Goal: Information Seeking & Learning: Check status

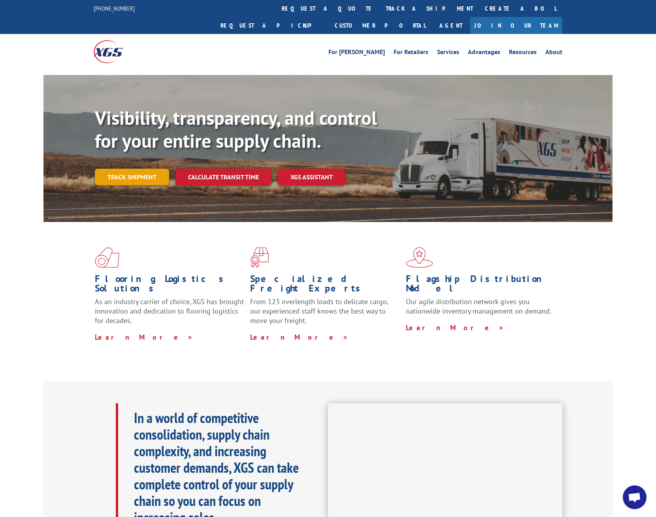
click at [119, 169] on link "Track shipment" at bounding box center [132, 177] width 74 height 17
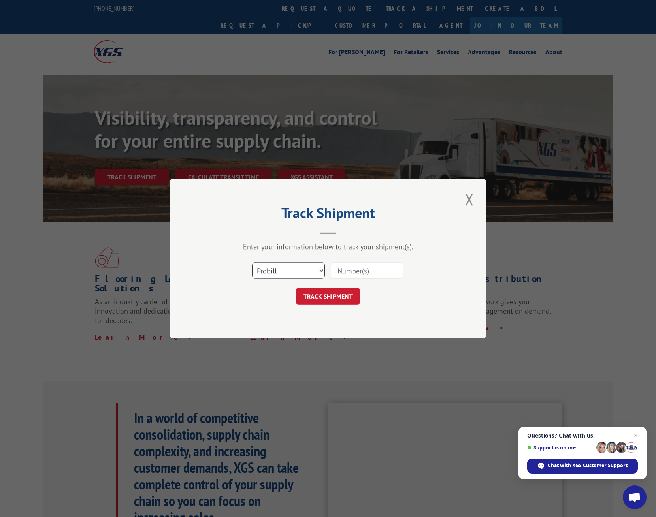
click at [303, 268] on select "Select category... Probill BOL PO" at bounding box center [288, 270] width 73 height 17
select select "bol"
click at [252, 262] on select "Select category... Probill BOL PO" at bounding box center [288, 270] width 73 height 17
click at [341, 269] on input at bounding box center [367, 270] width 73 height 17
paste input "423914"
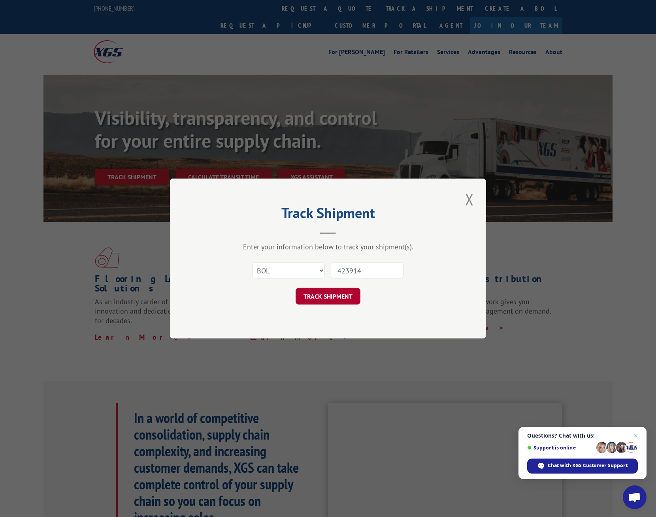
type input "423914"
click at [330, 295] on button "TRACK SHIPMENT" at bounding box center [328, 296] width 65 height 17
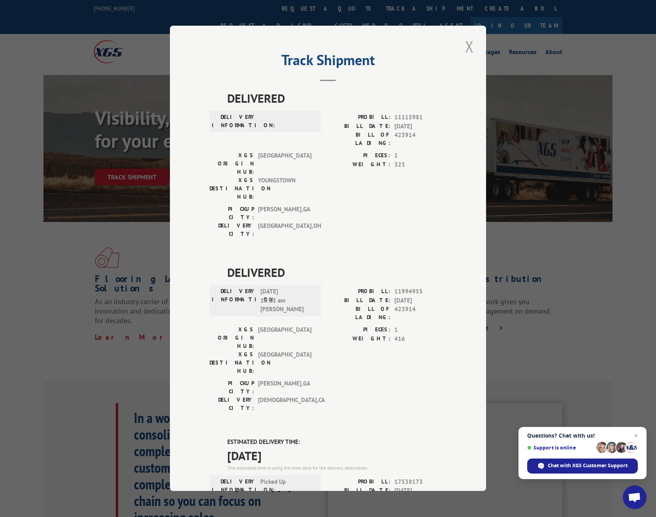
click at [467, 44] on button "Close modal" at bounding box center [469, 47] width 13 height 22
